Goal: Find specific page/section: Find specific page/section

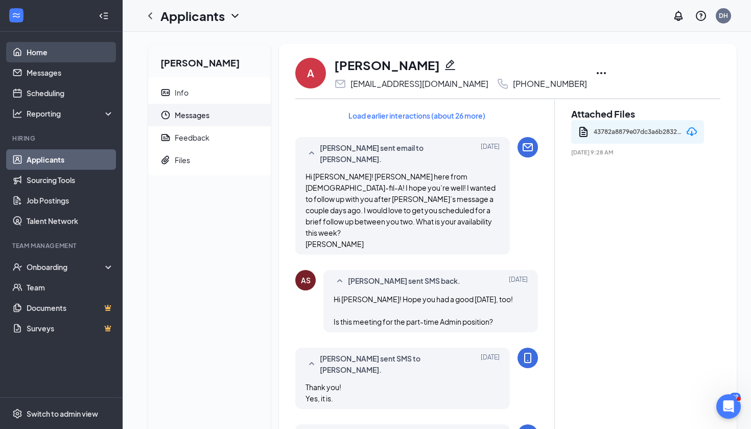
click at [37, 55] on link "Home" at bounding box center [70, 52] width 87 height 20
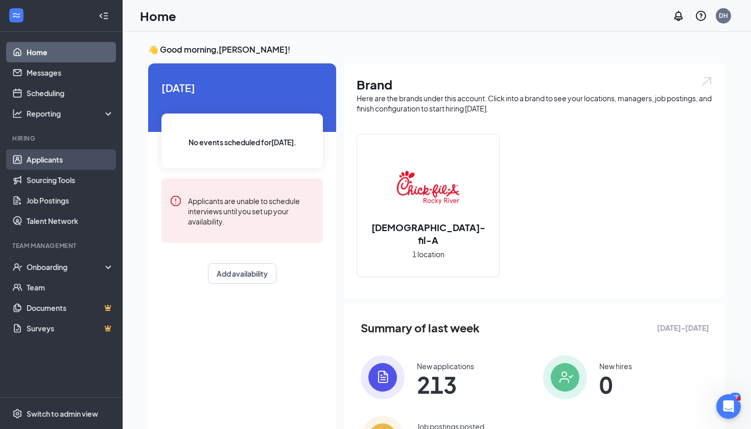
click at [57, 162] on link "Applicants" at bounding box center [70, 159] width 87 height 20
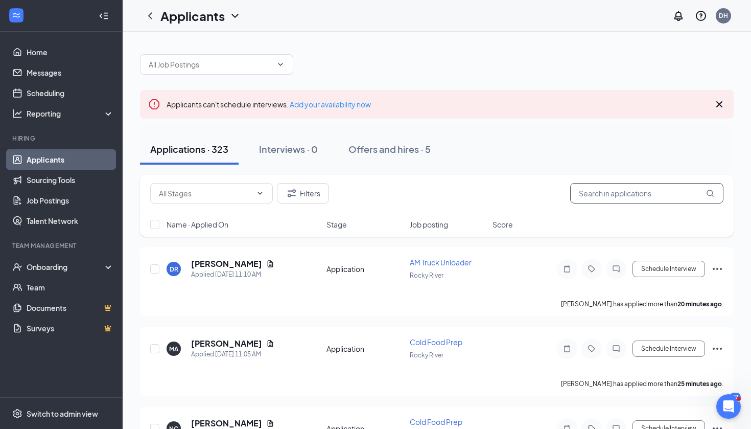
click at [631, 193] on input "text" at bounding box center [646, 193] width 153 height 20
type input "[PERSON_NAME]"
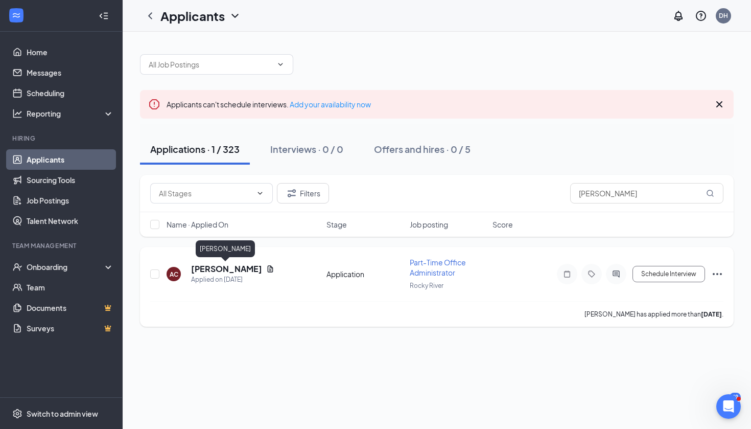
click at [243, 267] on h5 "[PERSON_NAME]" at bounding box center [226, 268] width 71 height 11
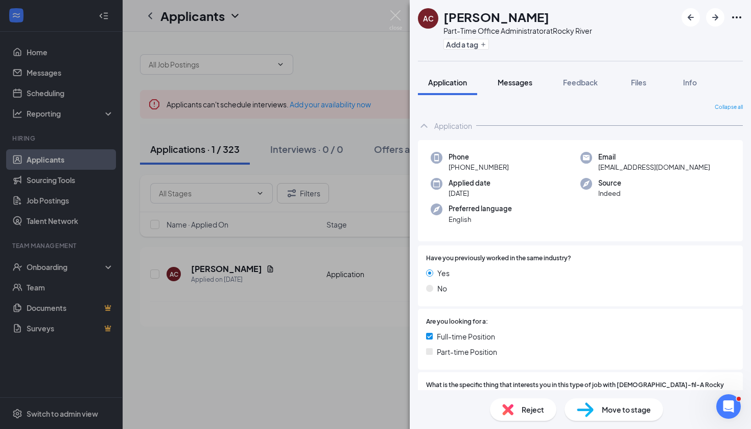
click at [523, 81] on span "Messages" at bounding box center [515, 82] width 35 height 9
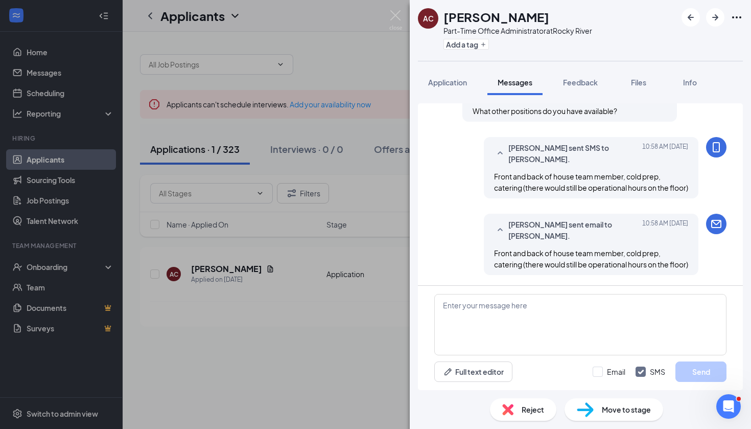
scroll to position [688, 0]
click at [55, 52] on div "AC [PERSON_NAME] Part-Time Office Administrator at [GEOGRAPHIC_DATA] Add a tag …" at bounding box center [375, 214] width 751 height 429
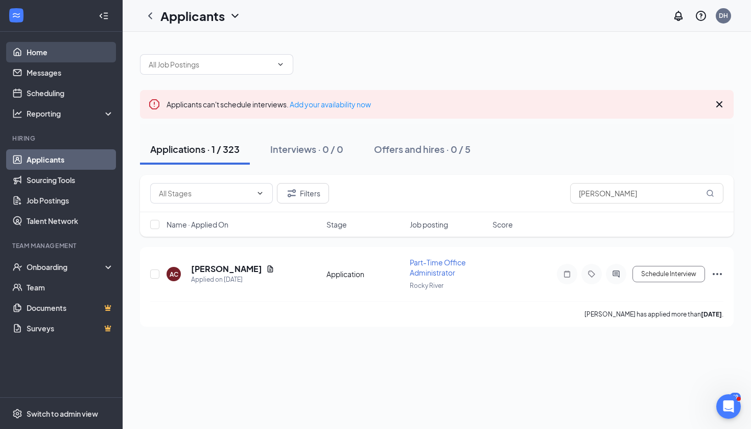
click at [42, 54] on link "Home" at bounding box center [70, 52] width 87 height 20
